Goal: Task Accomplishment & Management: Manage account settings

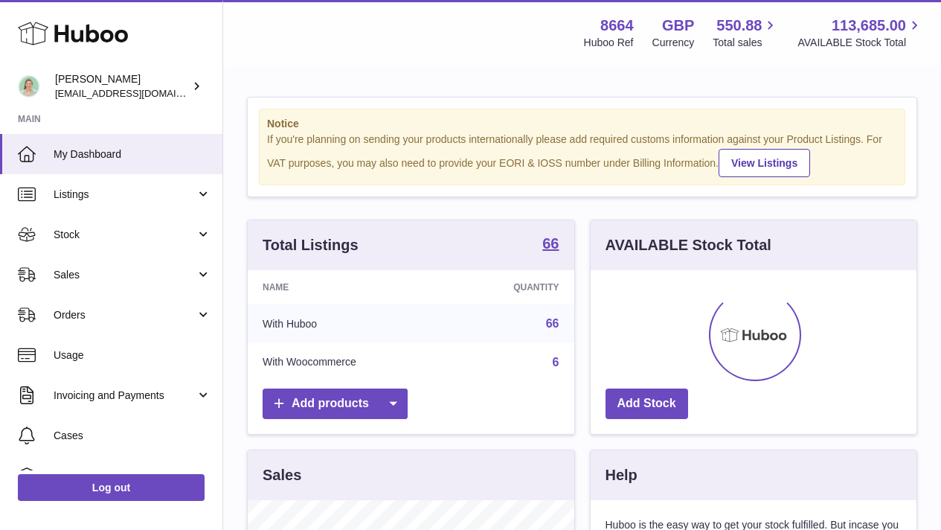
scroll to position [232, 326]
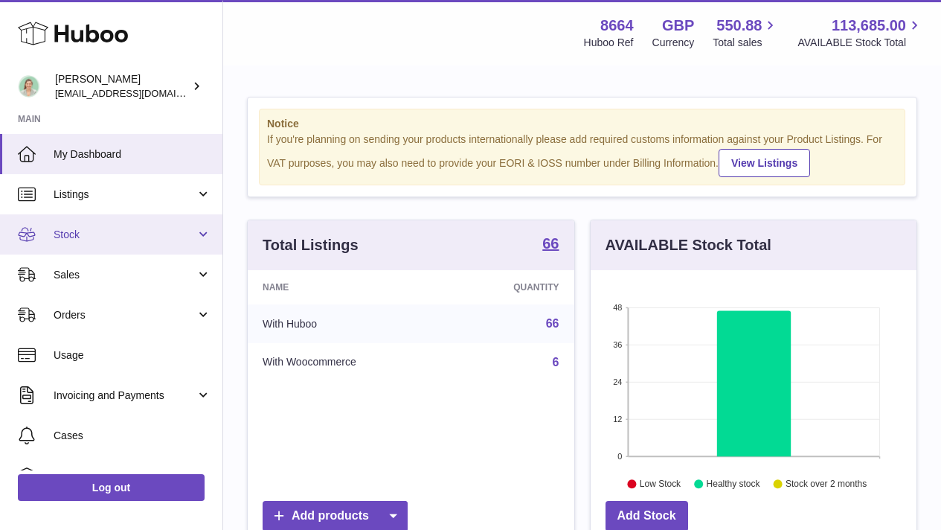
click at [178, 229] on span "Stock" at bounding box center [125, 235] width 142 height 14
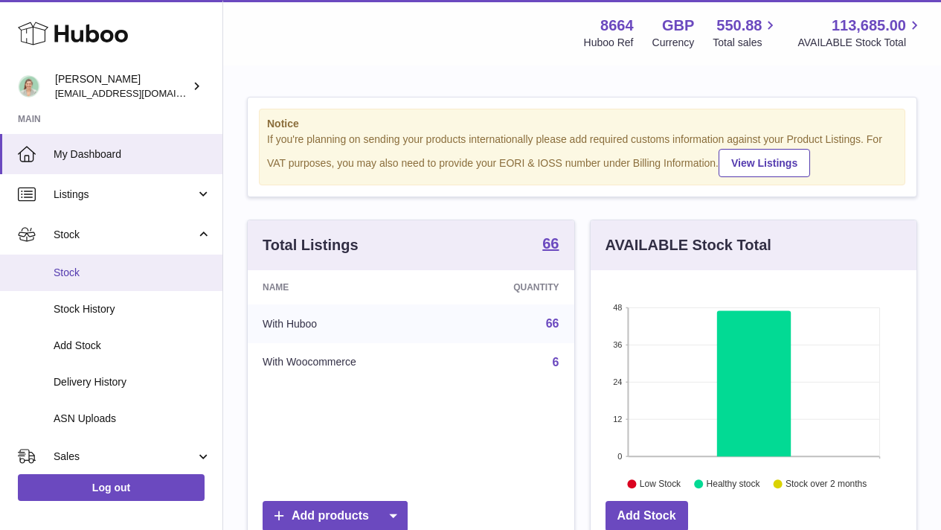
click at [163, 272] on span "Stock" at bounding box center [133, 273] width 158 height 14
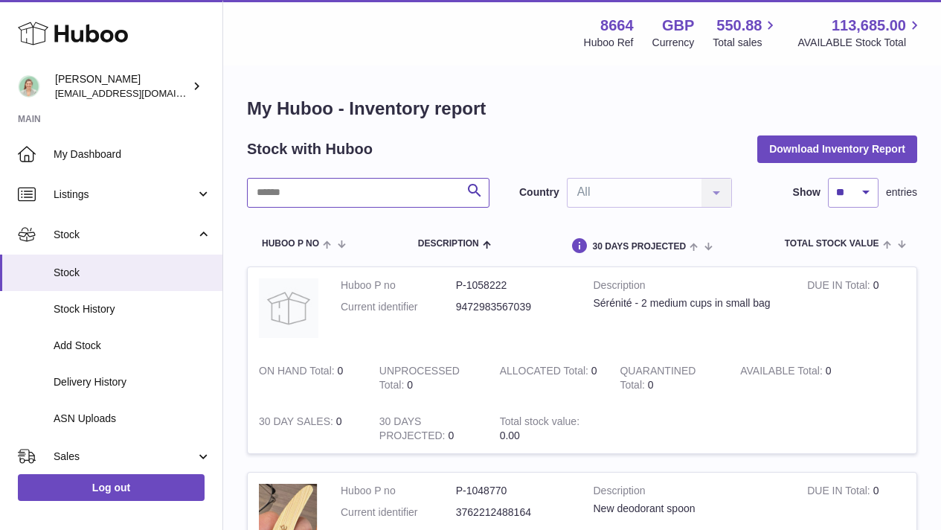
click at [282, 191] on input "text" at bounding box center [368, 193] width 242 height 30
type input "***"
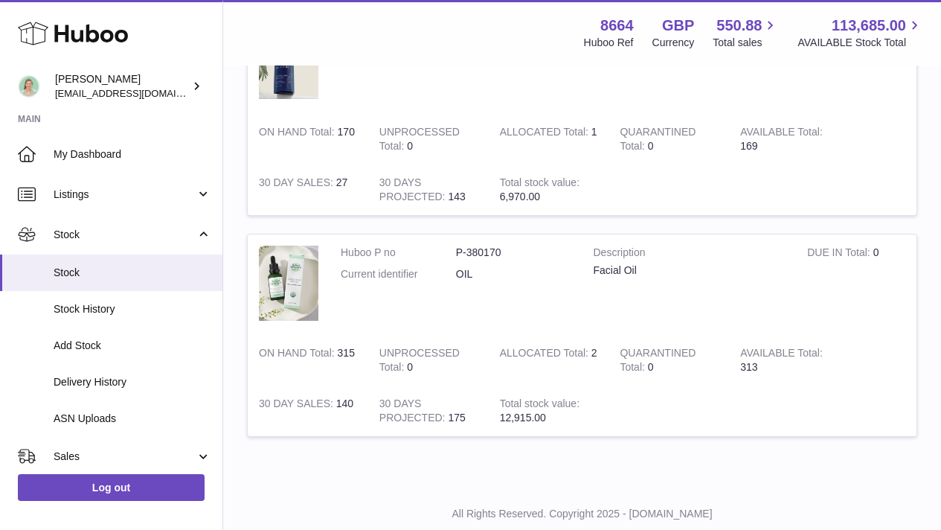
scroll to position [288, 0]
